Goal: Check status: Check status

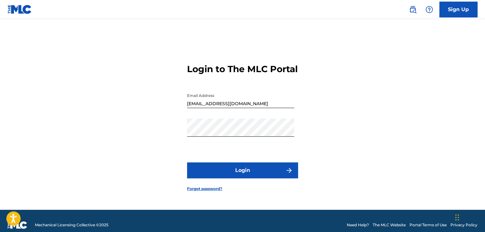
click at [246, 173] on button "Login" at bounding box center [242, 170] width 111 height 16
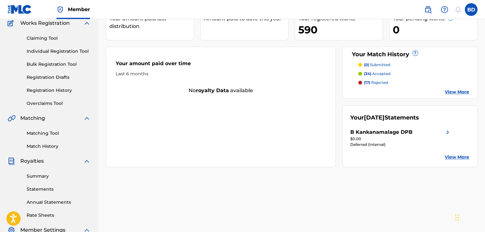
scroll to position [63, 0]
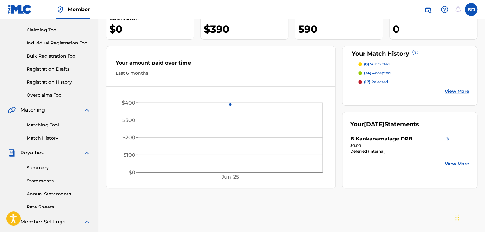
click at [30, 166] on link "Summary" at bounding box center [59, 167] width 64 height 7
